Goal: Find specific page/section: Find specific page/section

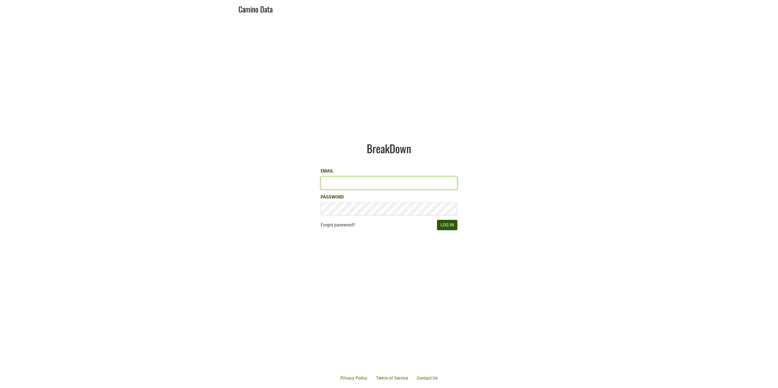
type input "JRANCE@REALMCELLARS.COM"
drag, startPoint x: 448, startPoint y: 225, endPoint x: 443, endPoint y: 226, distance: 5.5
click at [448, 225] on button "Log In" at bounding box center [447, 225] width 20 height 10
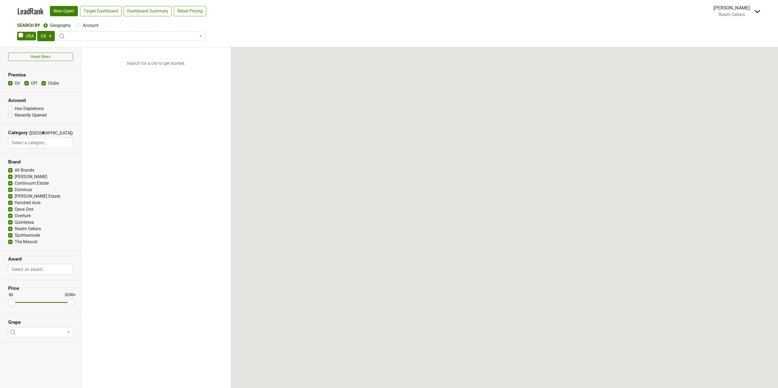
select select "CA"
select select
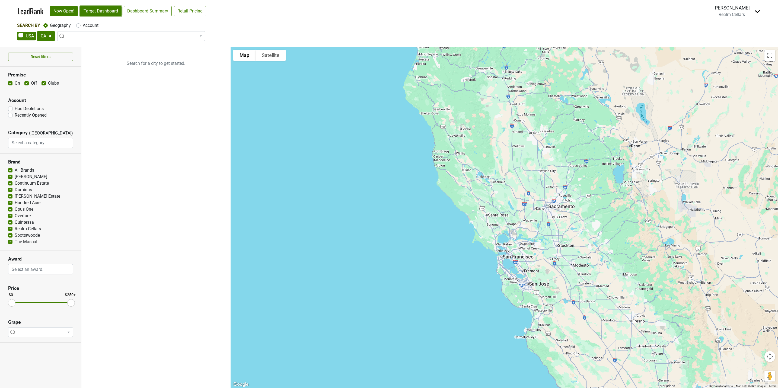
click at [104, 11] on link "Target Dashboard" at bounding box center [100, 11] width 41 height 10
